Goal: Transaction & Acquisition: Purchase product/service

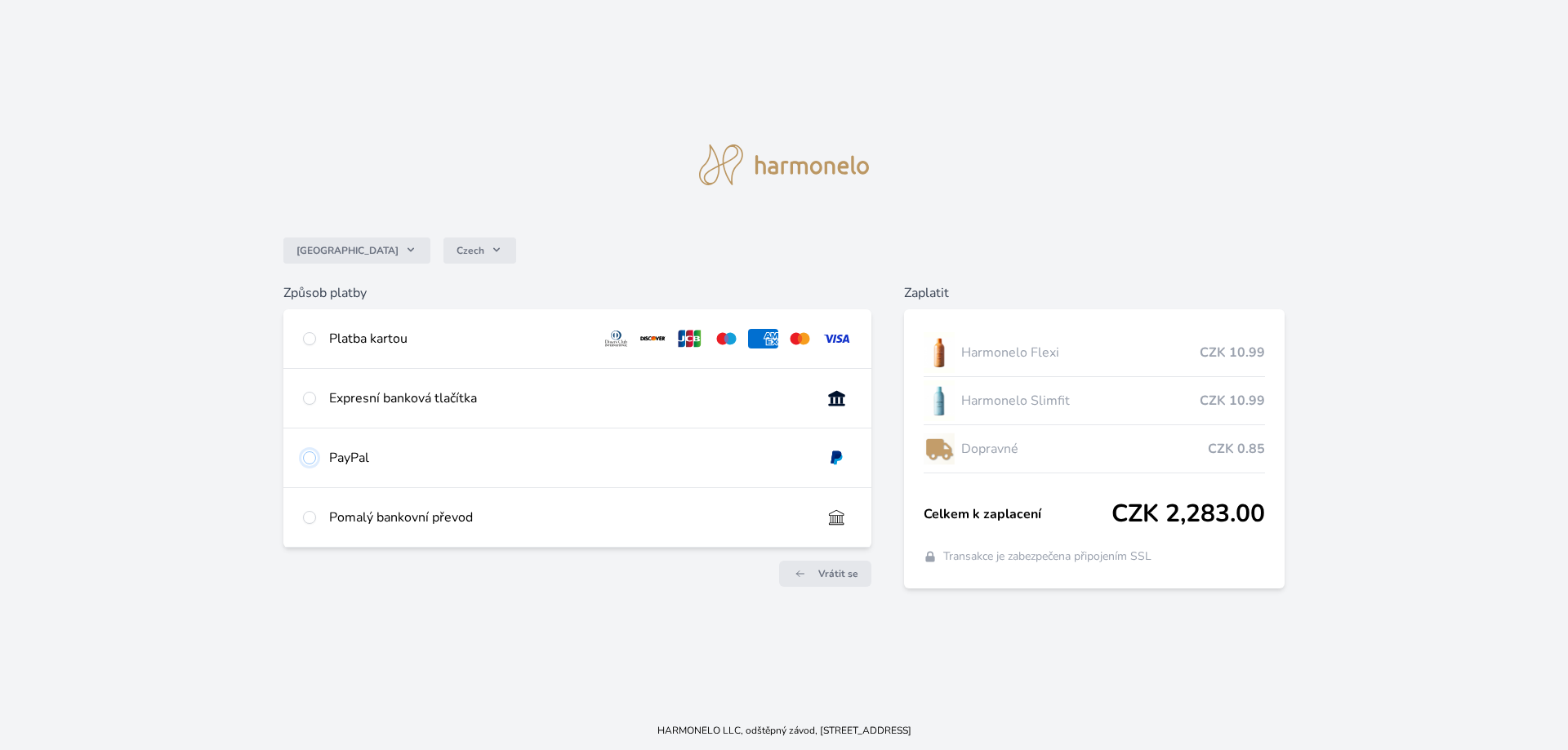
click at [313, 457] on input "radio" at bounding box center [309, 458] width 13 height 13
radio input "true"
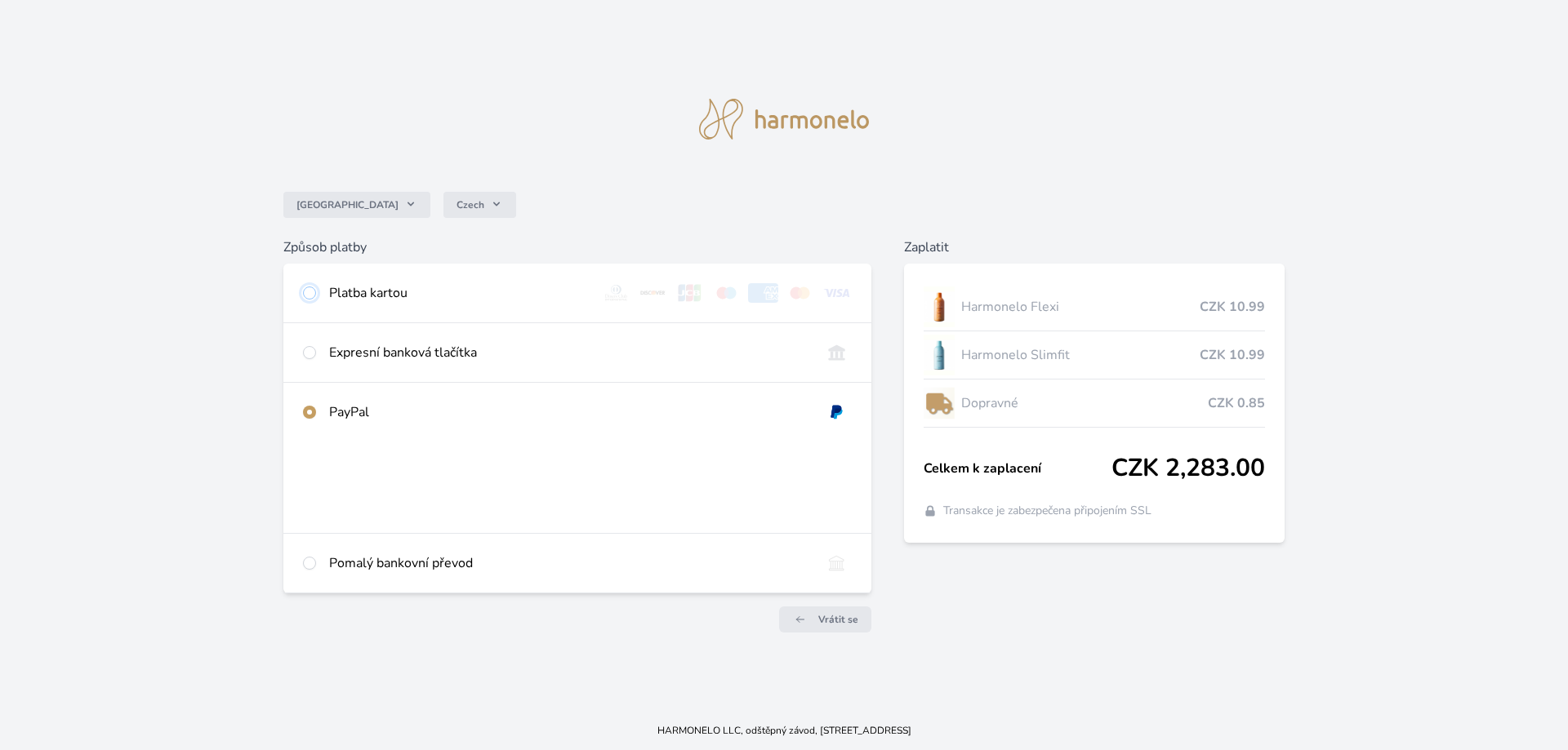
click at [311, 297] on input "radio" at bounding box center [309, 293] width 13 height 13
radio input "true"
radio input "false"
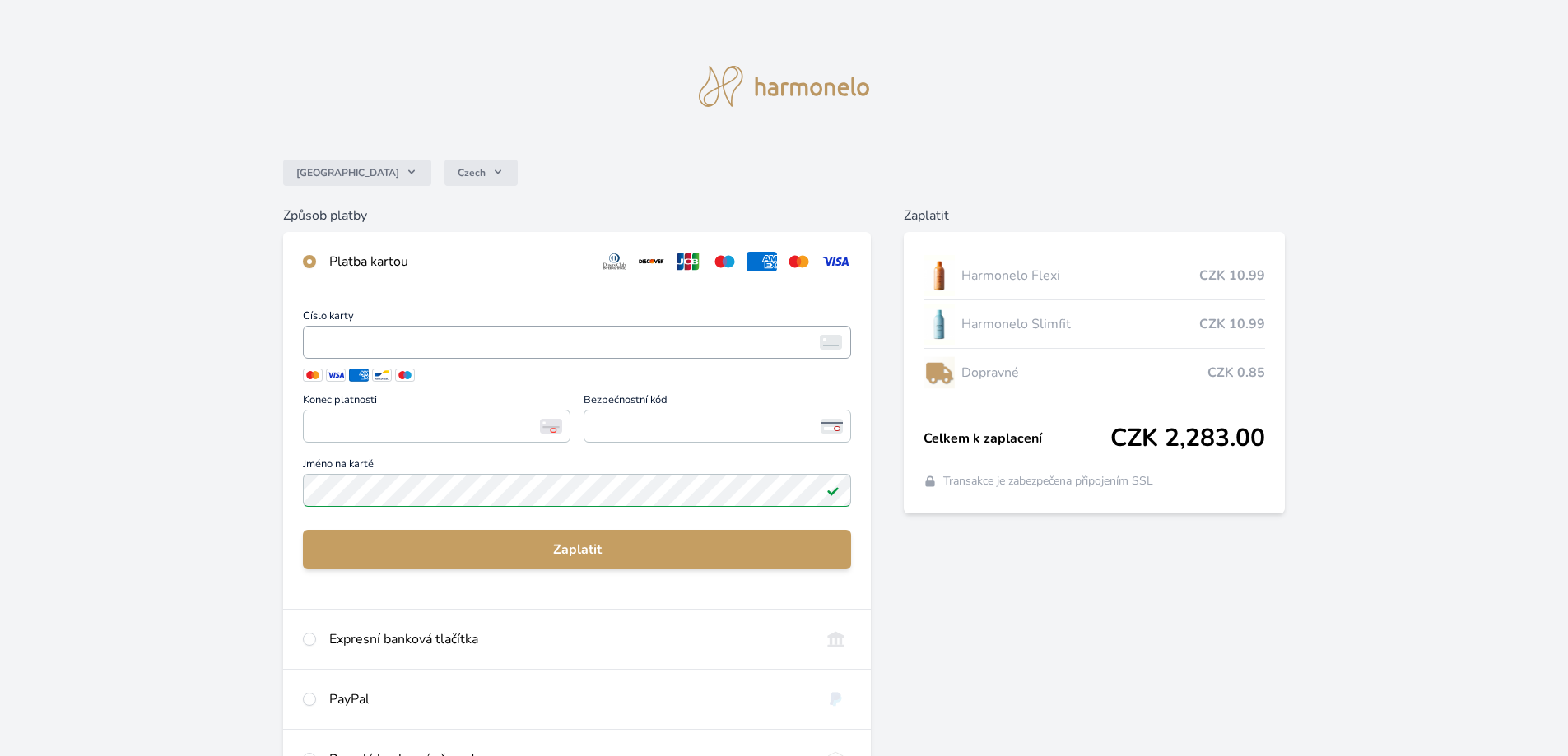
click at [835, 340] on img at bounding box center [831, 343] width 22 height 15
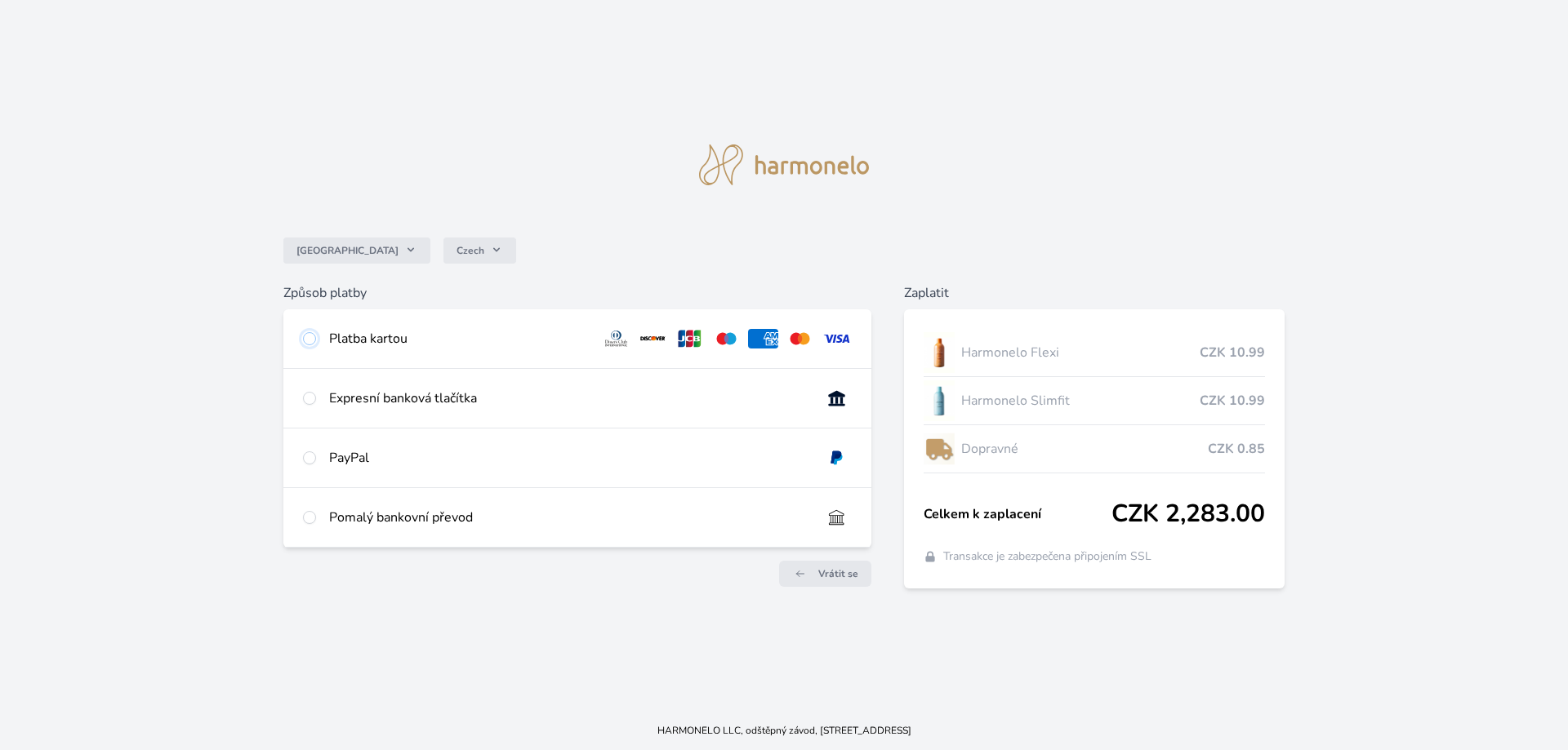
click at [309, 338] on input "radio" at bounding box center [309, 339] width 13 height 13
radio input "true"
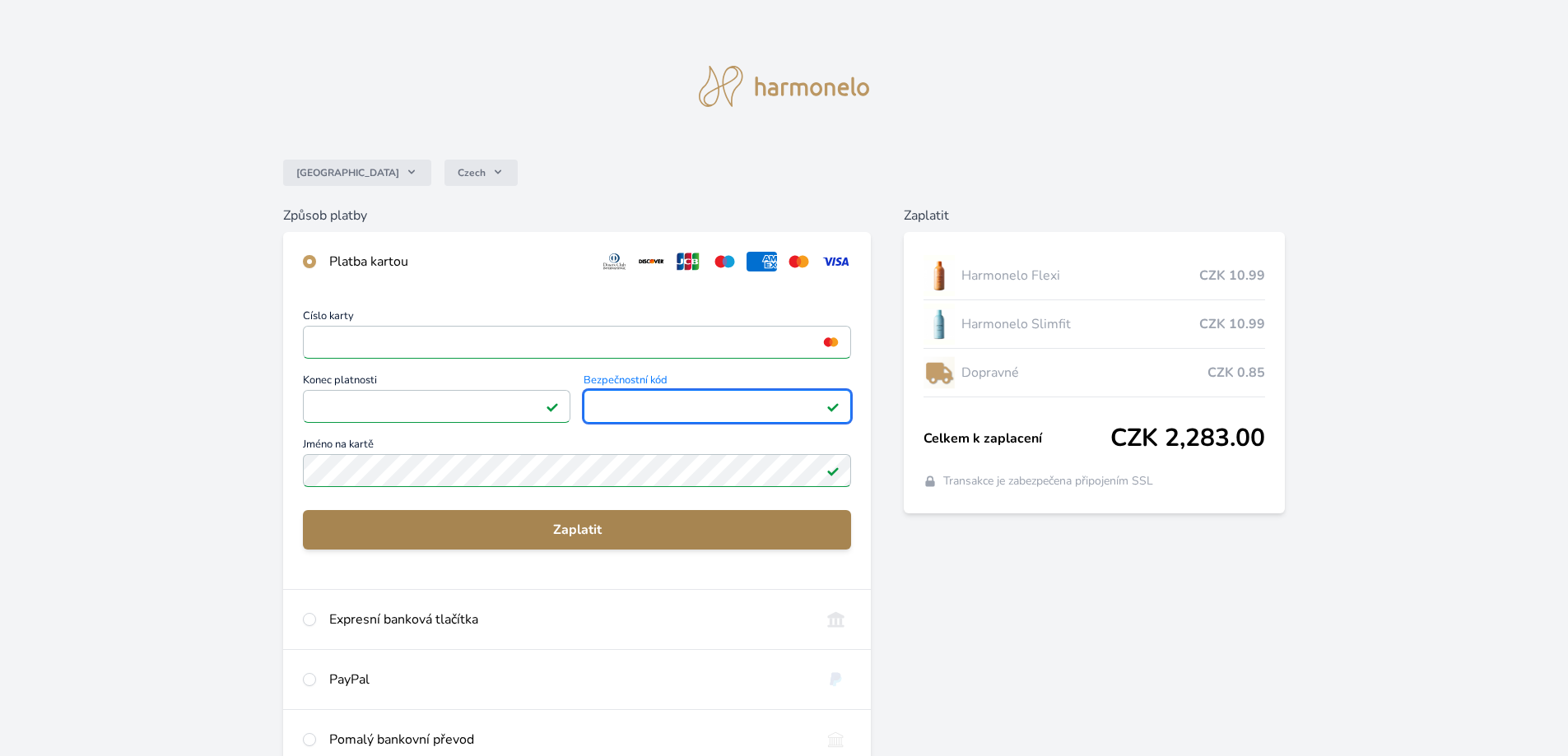
click at [565, 524] on span "Zaplatit" at bounding box center [576, 530] width 522 height 20
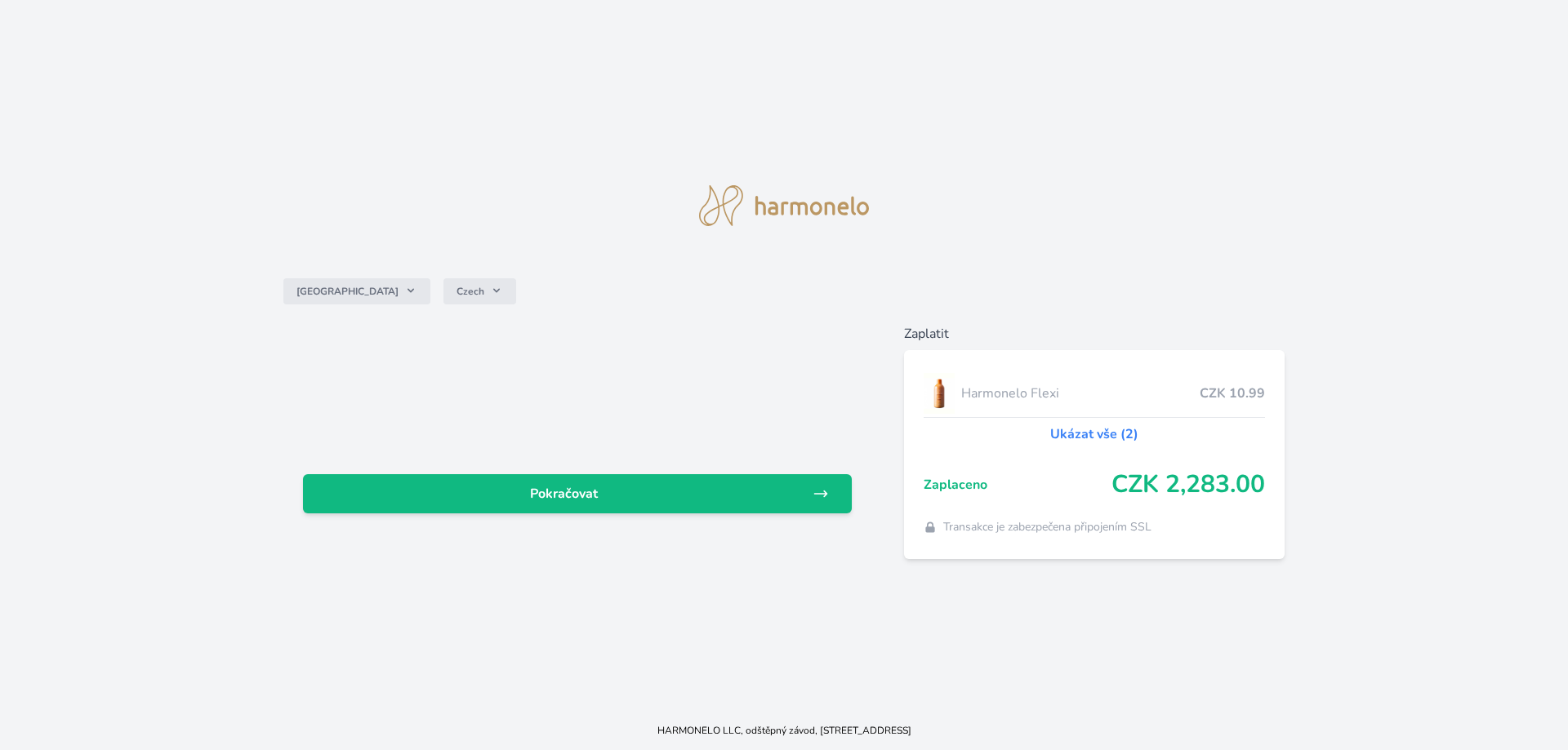
click at [1078, 430] on link "Ukázat vše (2)" at bounding box center [1095, 434] width 88 height 20
